Goal: Information Seeking & Learning: Find specific fact

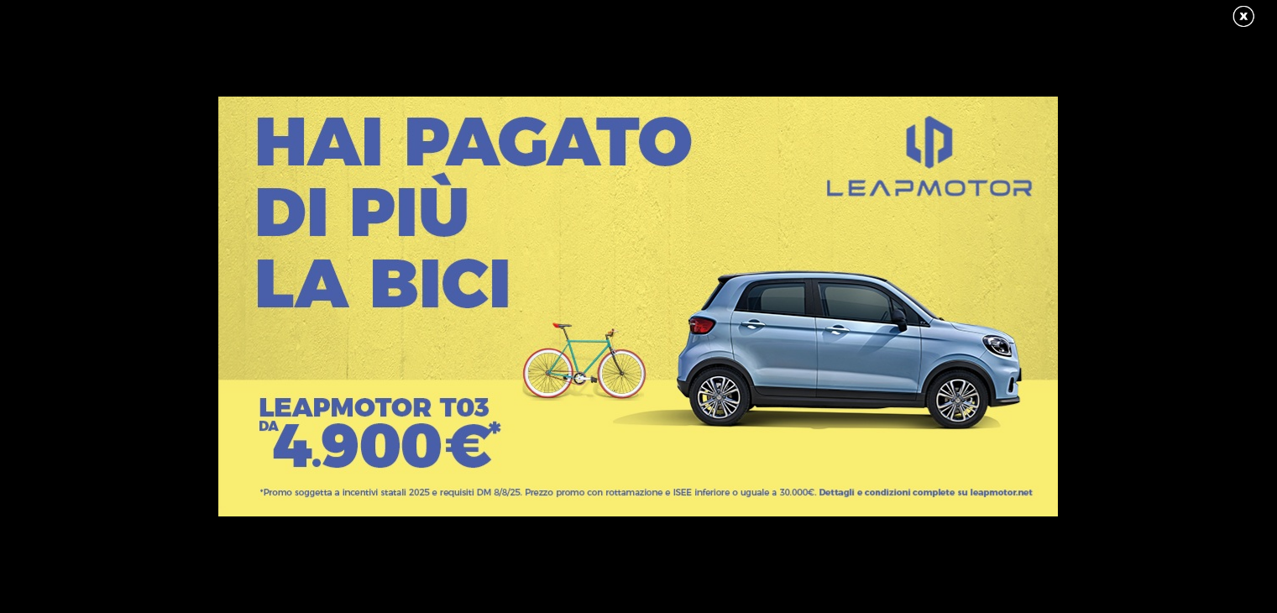
click at [1248, 11] on link at bounding box center [1252, 16] width 42 height 25
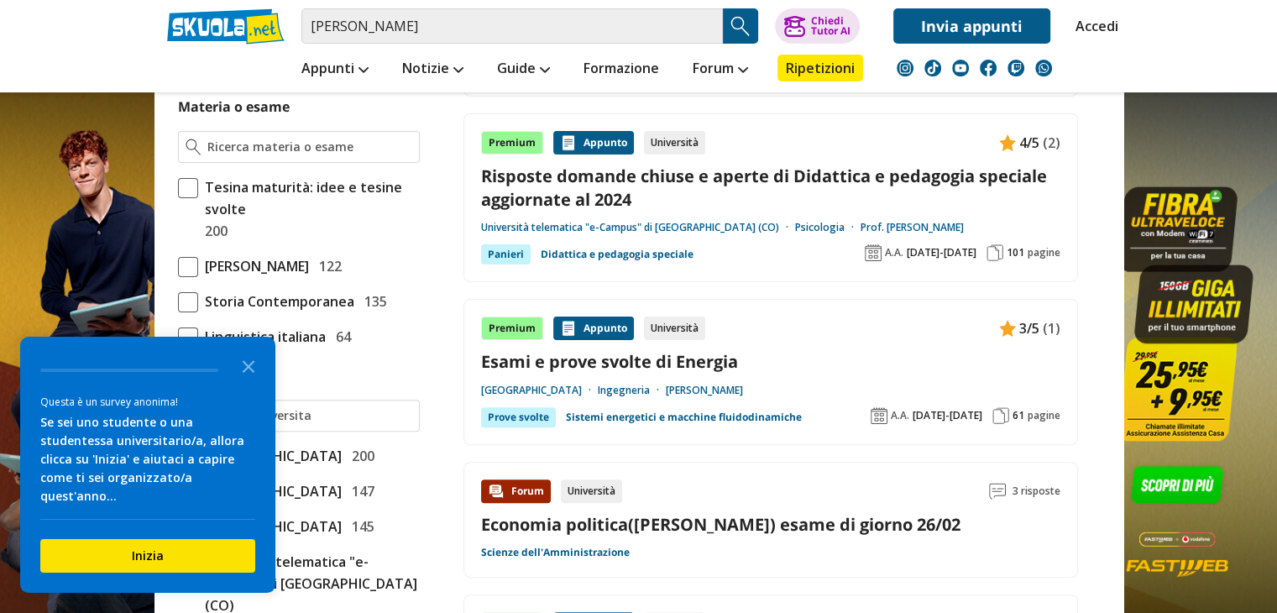
scroll to position [458, 0]
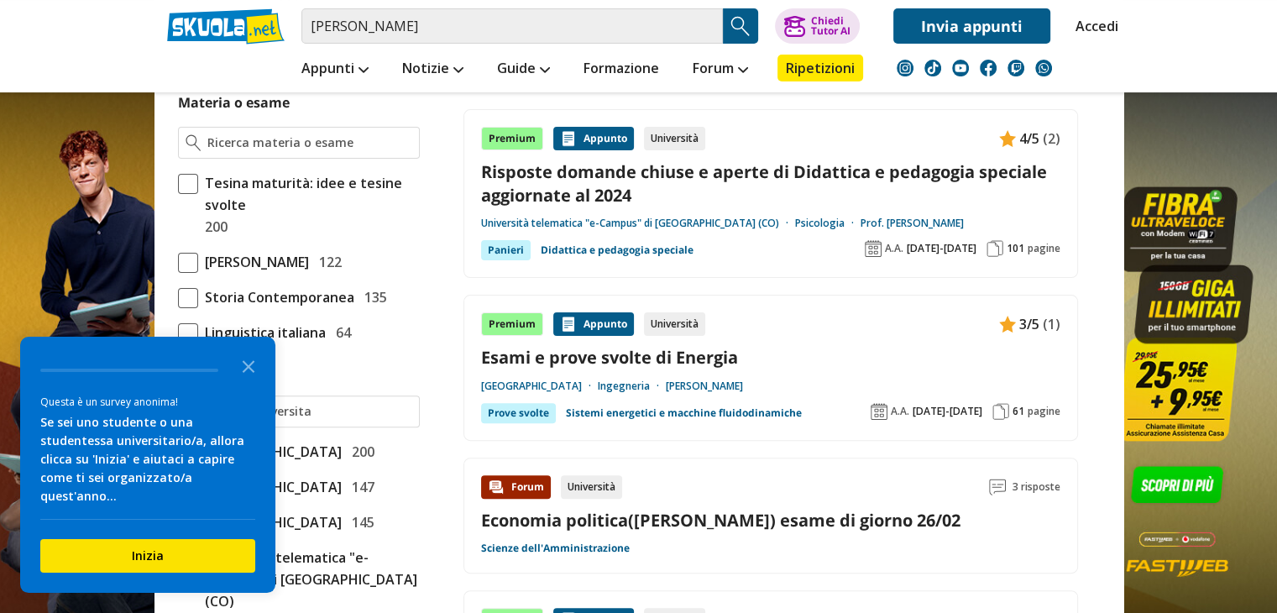
click at [950, 174] on link "Risposte domande chiuse e aperte di Didattica e pedagogia speciale aggiornate a…" at bounding box center [770, 182] width 579 height 45
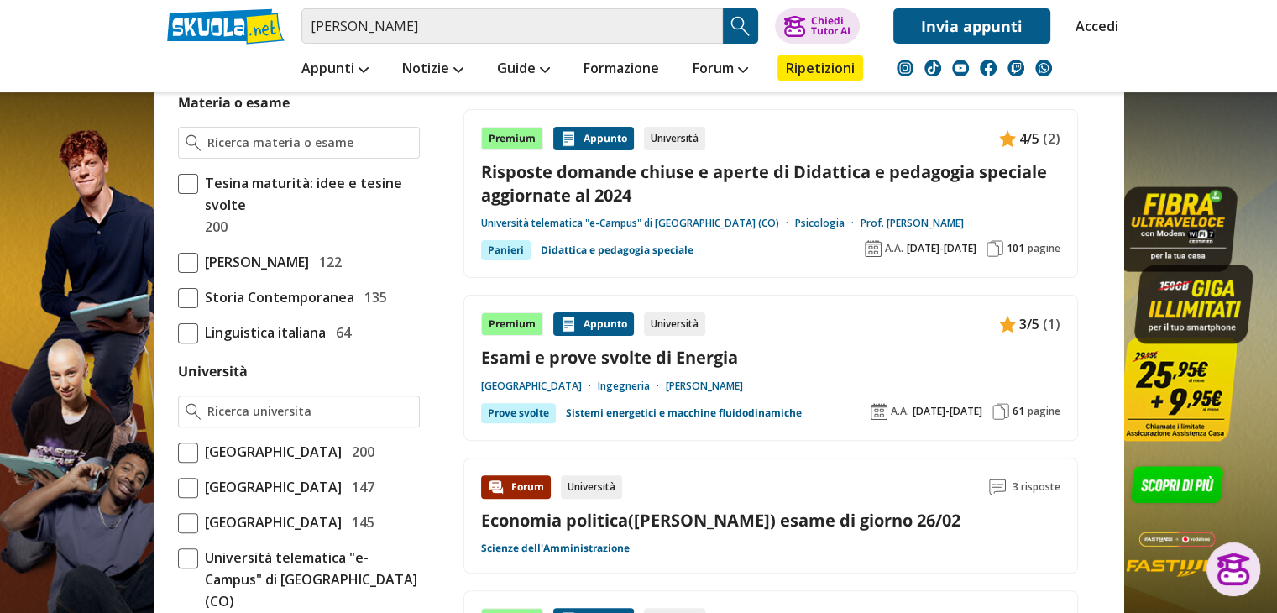
click at [700, 176] on link "Risposte domande chiuse e aperte di Didattica e pedagogia speciale aggiornate a…" at bounding box center [770, 182] width 579 height 45
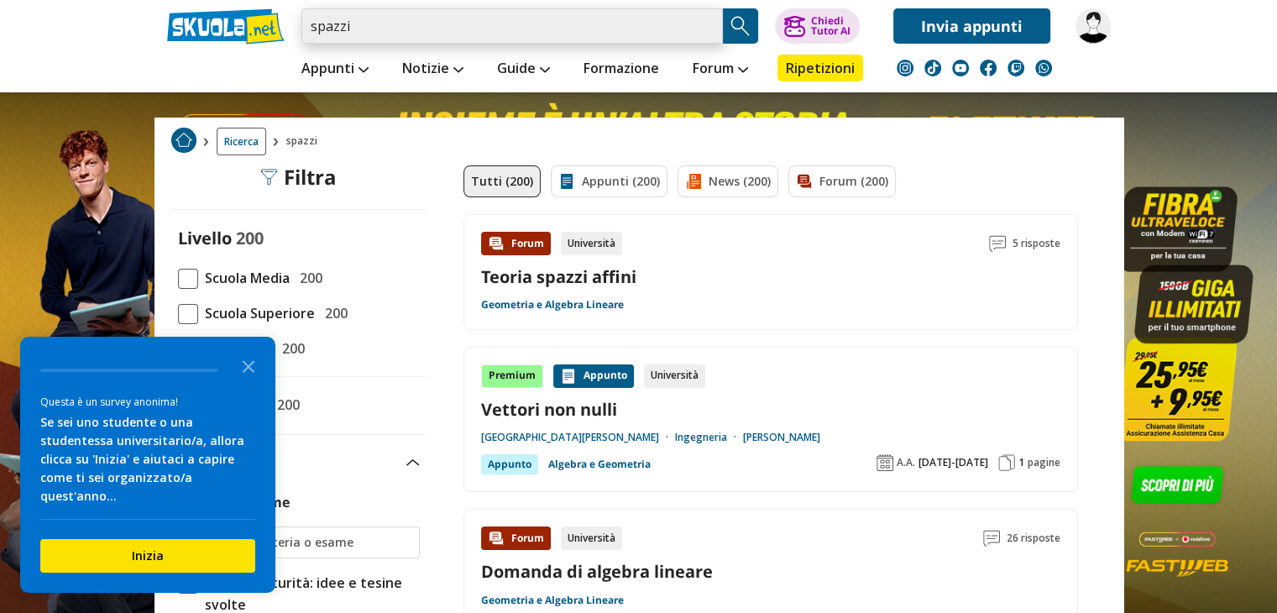
click at [524, 29] on input "spazzi" at bounding box center [512, 25] width 422 height 35
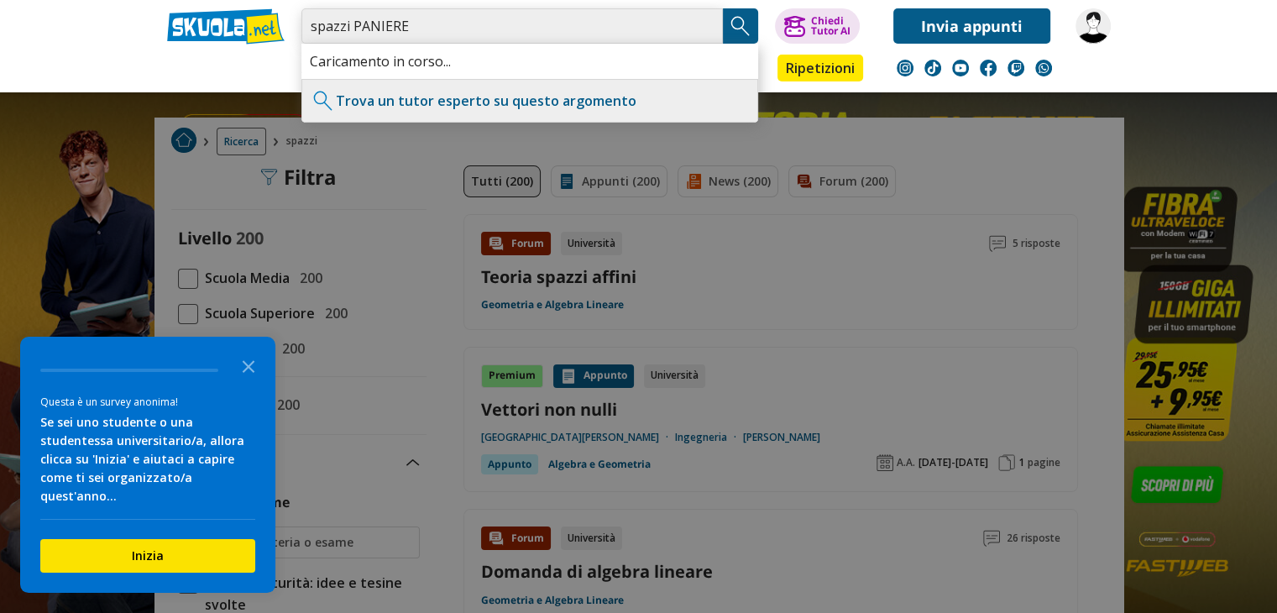
type input "spazzi PANIERE"
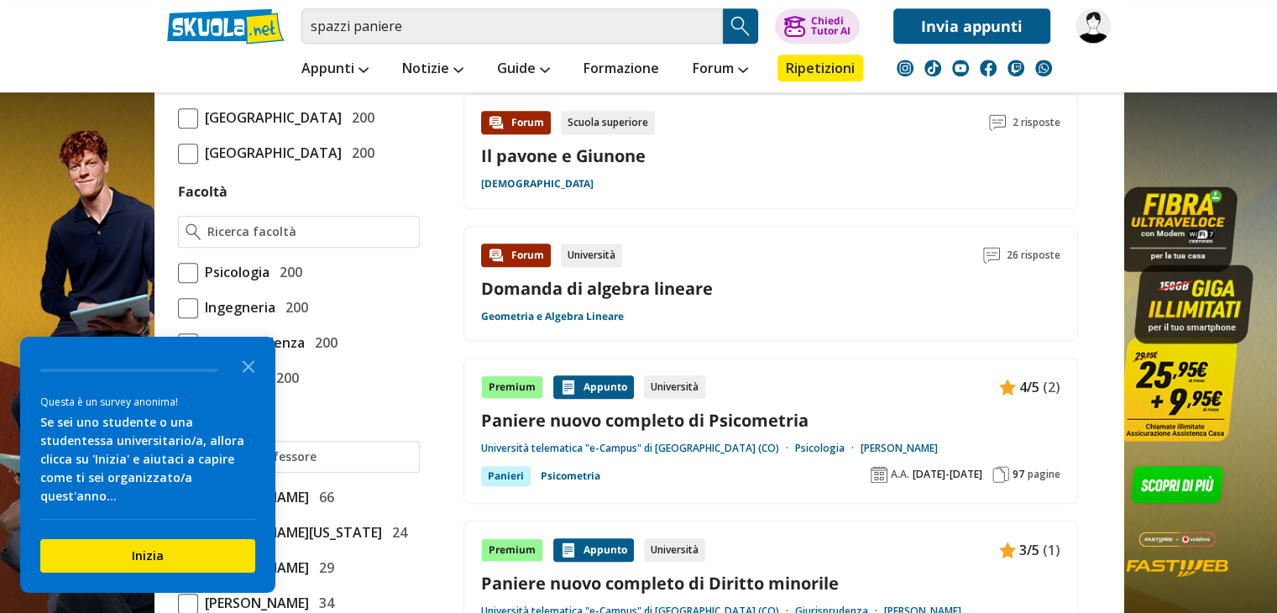
scroll to position [906, 0]
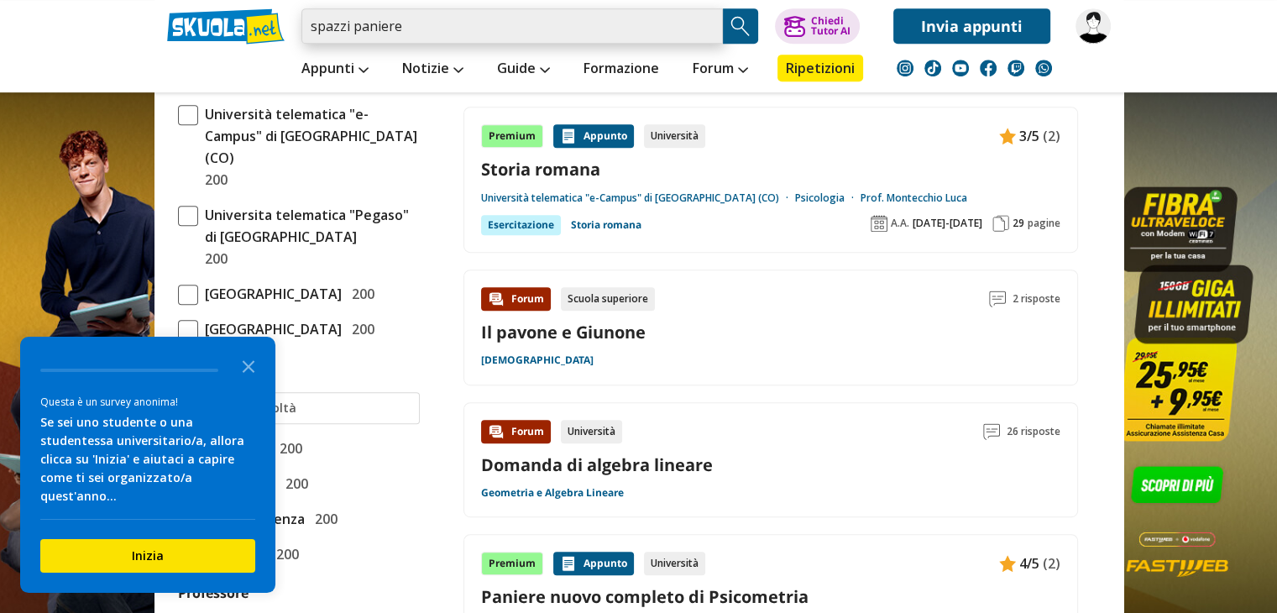
drag, startPoint x: 428, startPoint y: 29, endPoint x: 275, endPoint y: 10, distance: 154.0
click at [275, 10] on div "spazzi paniere Trova un tutor esperto su questo argomento Chiedi Tutor AI" at bounding box center [639, 22] width 969 height 44
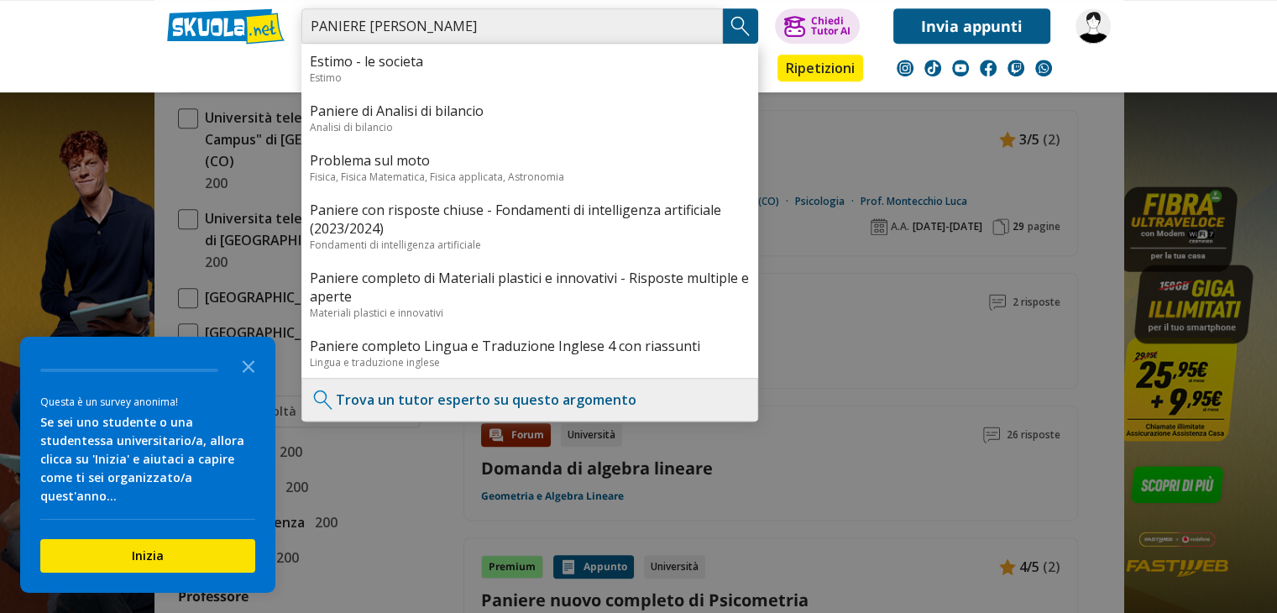
type input "PANIERE MAURO SPIAZZI"
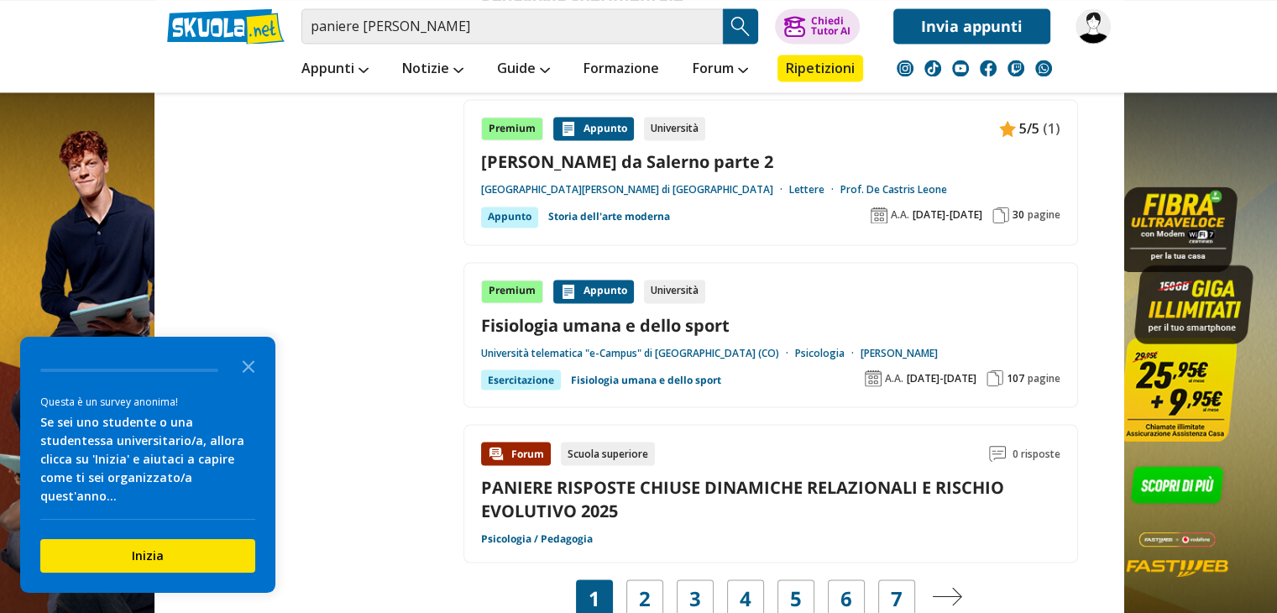
scroll to position [2998, 0]
